Goal: Information Seeking & Learning: Learn about a topic

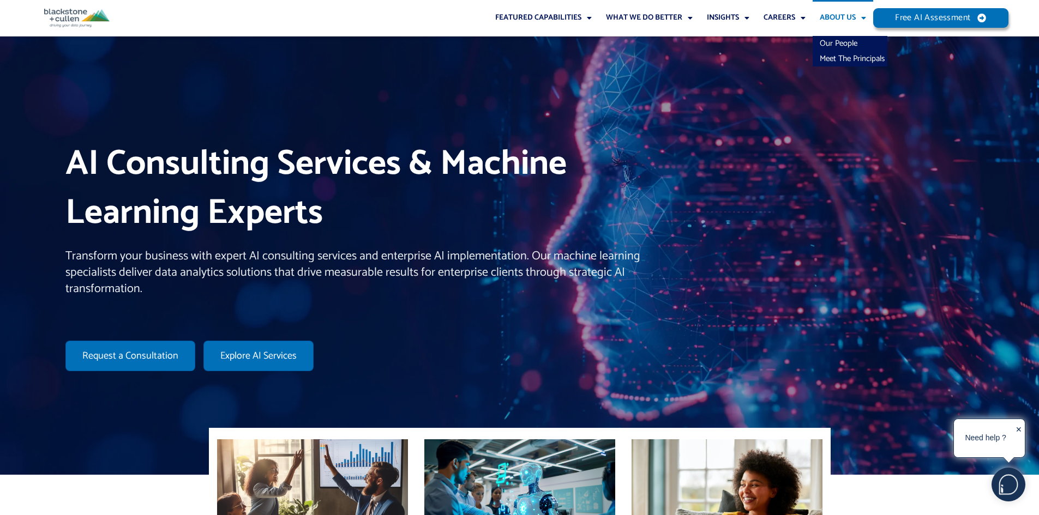
click at [838, 13] on link "About Us" at bounding box center [842, 18] width 61 height 36
click at [832, 15] on link "About Us" at bounding box center [842, 18] width 61 height 36
click at [844, 41] on link "Our People" at bounding box center [849, 43] width 75 height 15
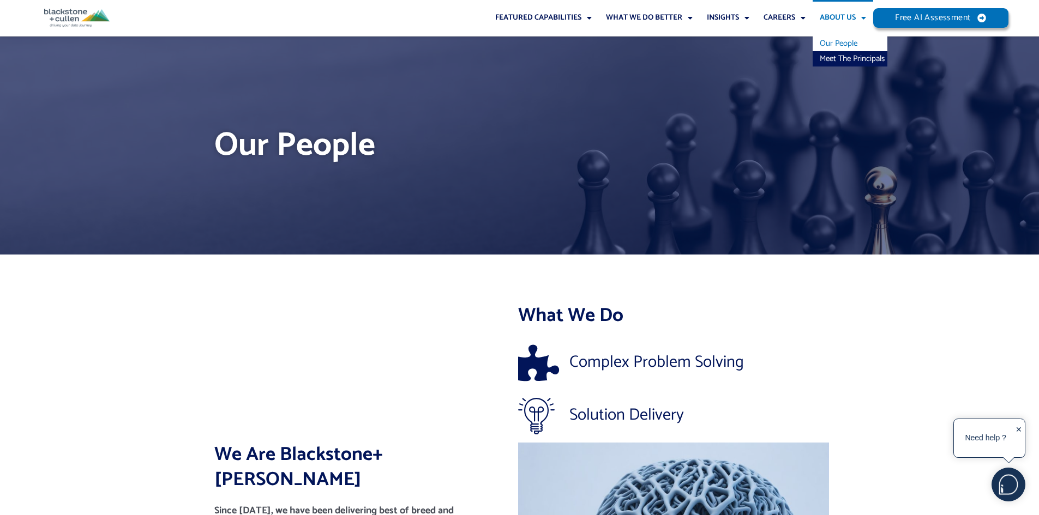
click at [830, 18] on link "About Us" at bounding box center [842, 18] width 61 height 36
click at [829, 17] on link "About Us" at bounding box center [842, 18] width 61 height 36
click at [831, 19] on link "About Us" at bounding box center [842, 18] width 61 height 36
click at [833, 16] on link "About Us" at bounding box center [842, 18] width 61 height 36
click at [836, 56] on link "Meet The Principals" at bounding box center [849, 58] width 75 height 15
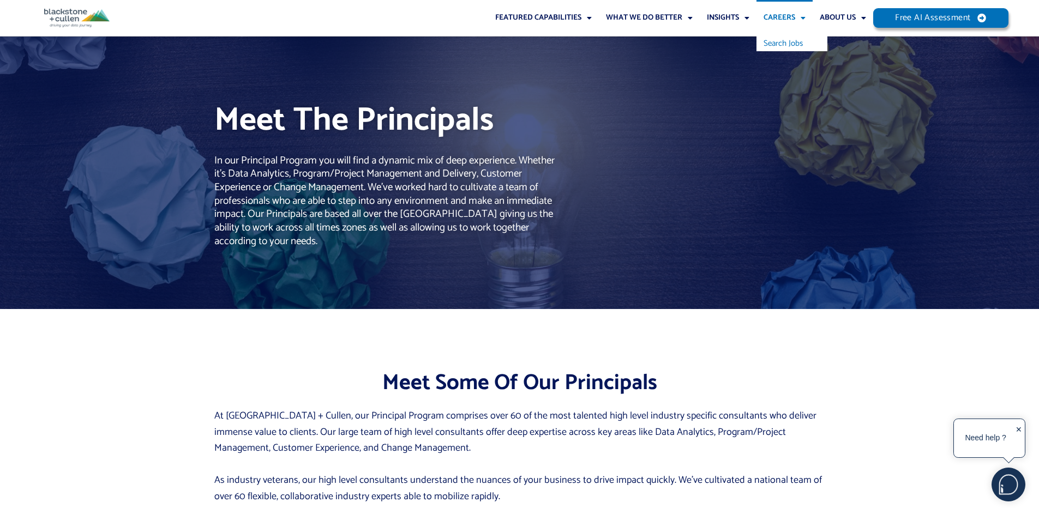
click at [782, 40] on link "Search Jobs" at bounding box center [791, 43] width 71 height 15
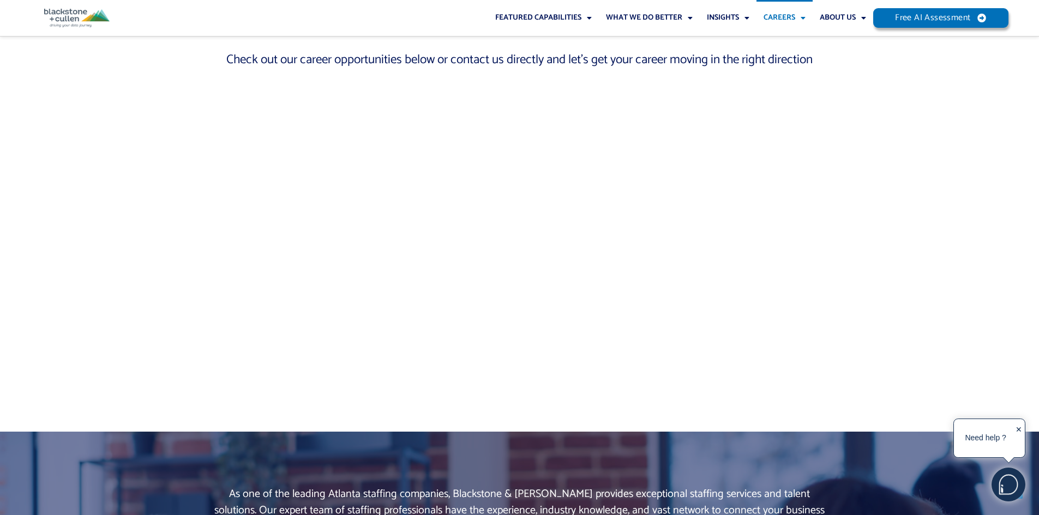
scroll to position [436, 0]
